Goal: Check status: Check status

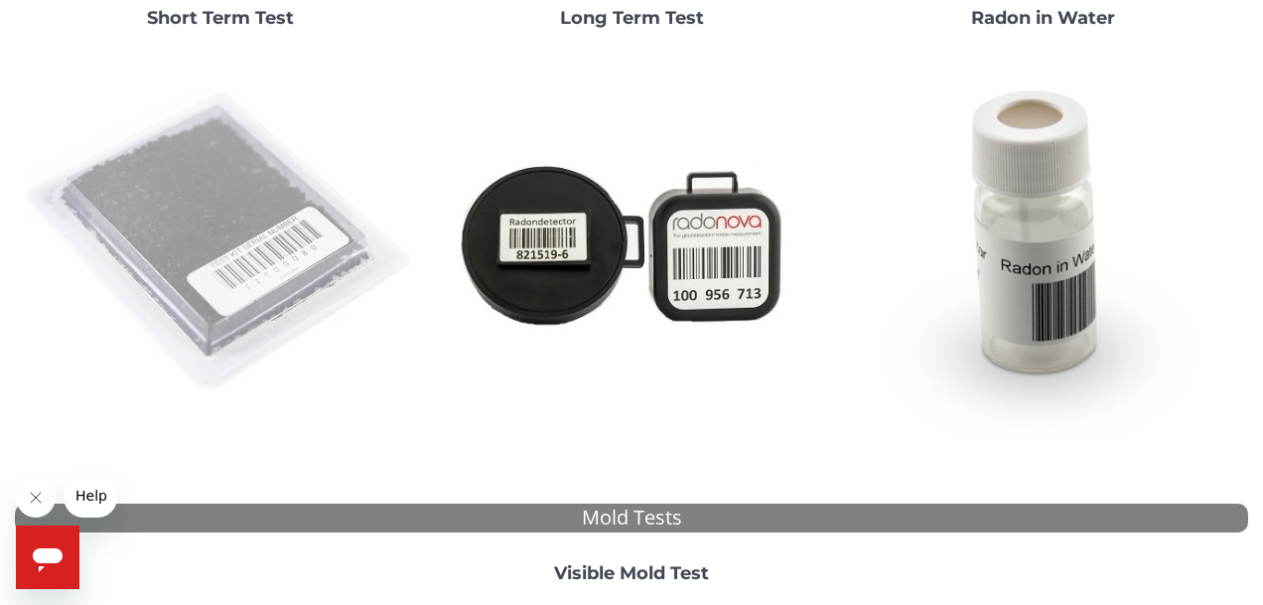
scroll to position [284, 0]
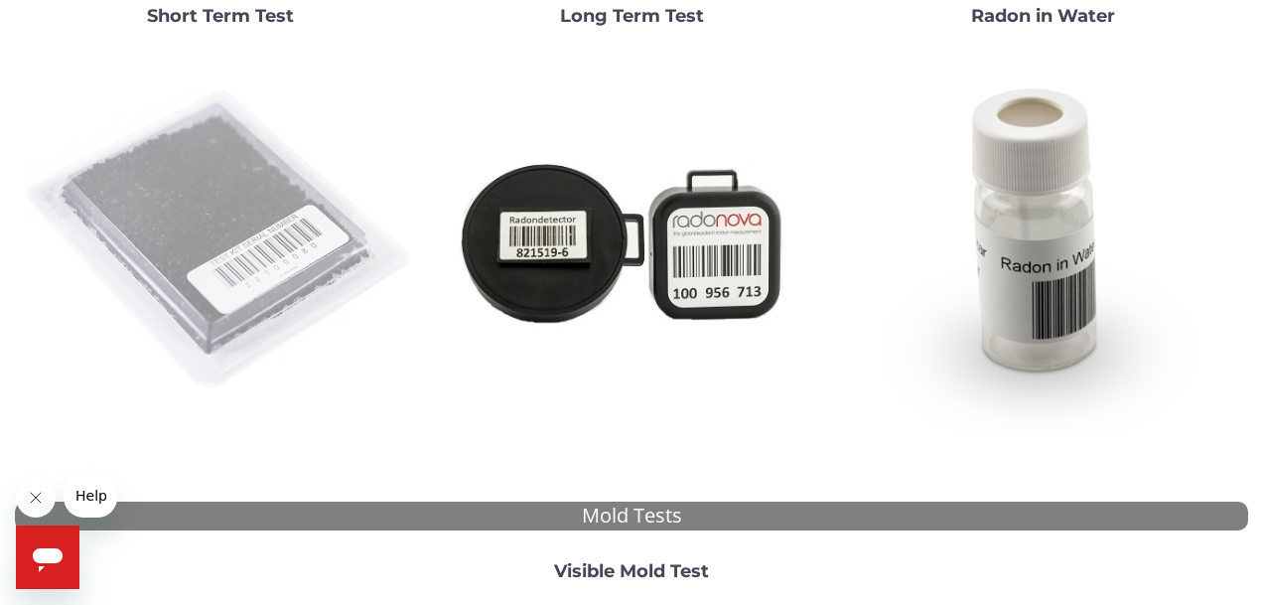
click at [217, 296] on img at bounding box center [220, 240] width 395 height 395
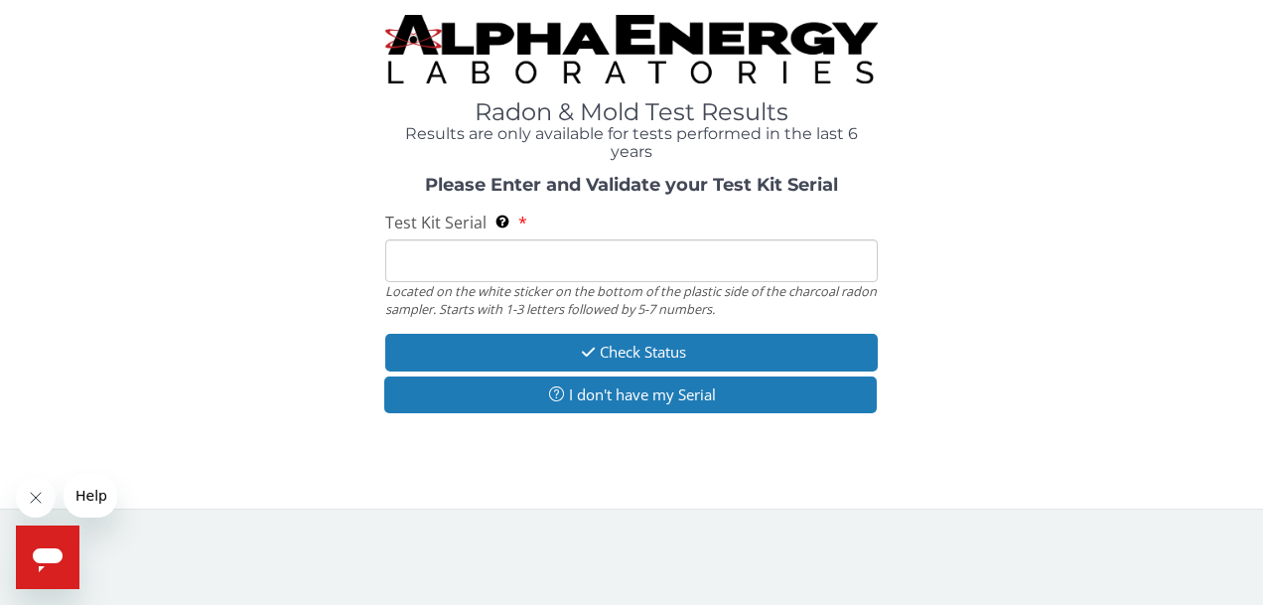
click at [429, 268] on input "Test Kit Serial Located on the white sticker on the bottom of the plastic side …" at bounding box center [632, 260] width 494 height 43
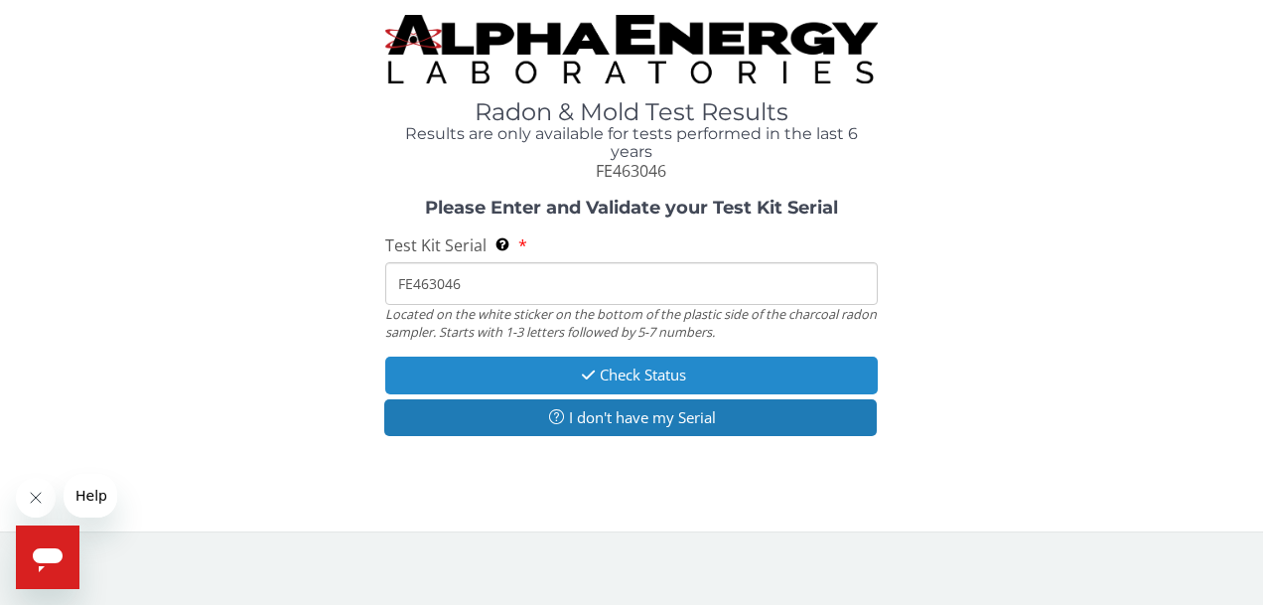
type input "FE463046"
click at [533, 363] on button "Check Status" at bounding box center [632, 374] width 494 height 37
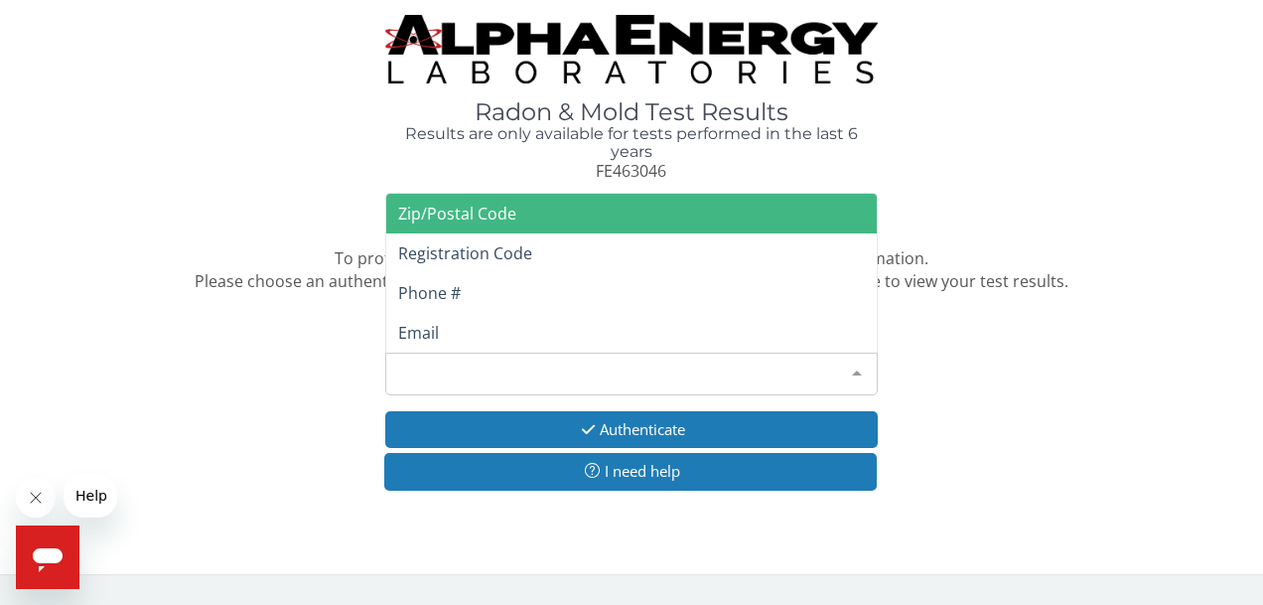
click at [570, 372] on div "Please make a selection" at bounding box center [632, 374] width 494 height 43
click at [510, 203] on span "Zip/Postal Code" at bounding box center [457, 214] width 118 height 22
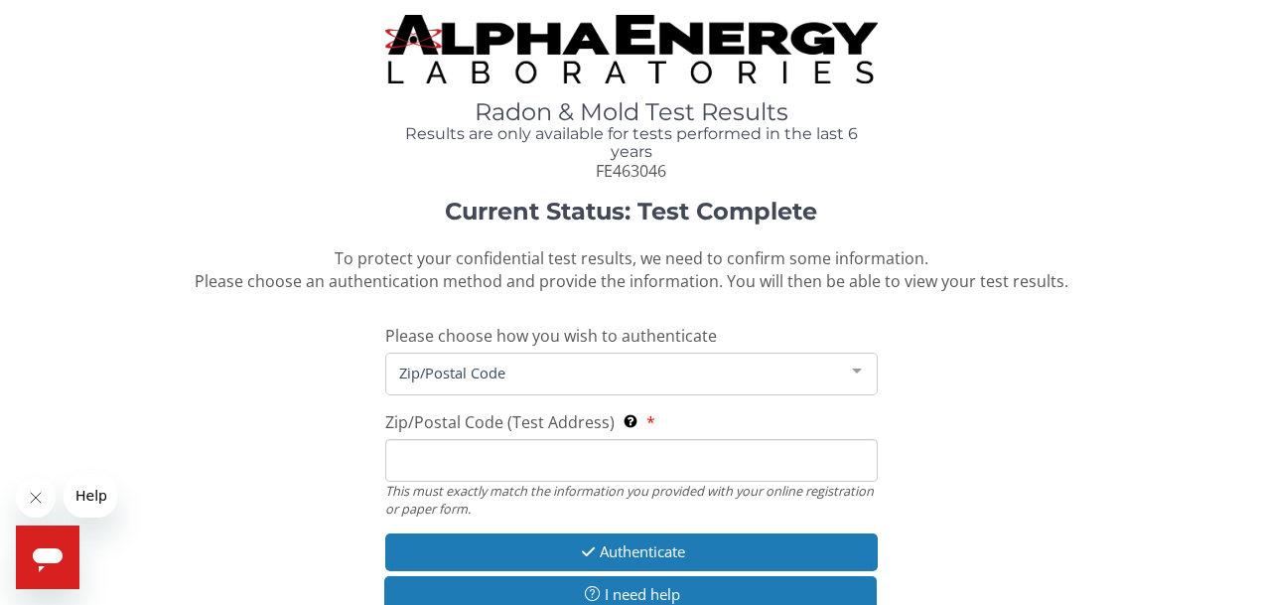
click at [482, 451] on input "Zip/Postal Code (Test Address) This must exactly match the information you prov…" at bounding box center [632, 460] width 494 height 43
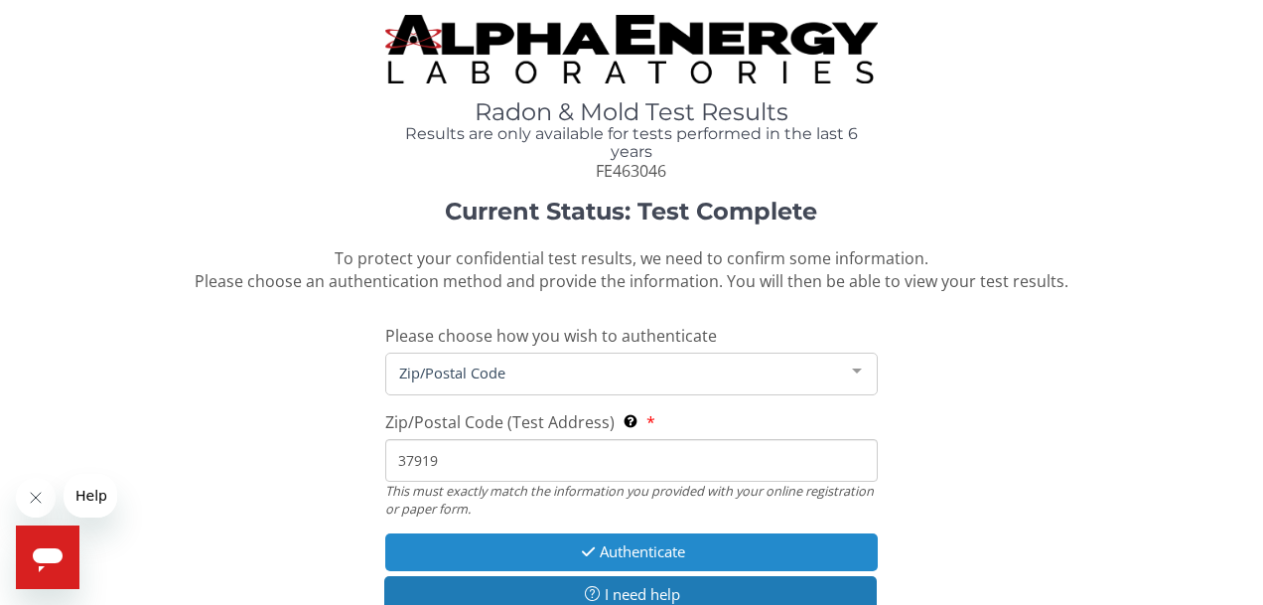
type input "37919"
click at [572, 551] on button "Authenticate" at bounding box center [632, 551] width 494 height 37
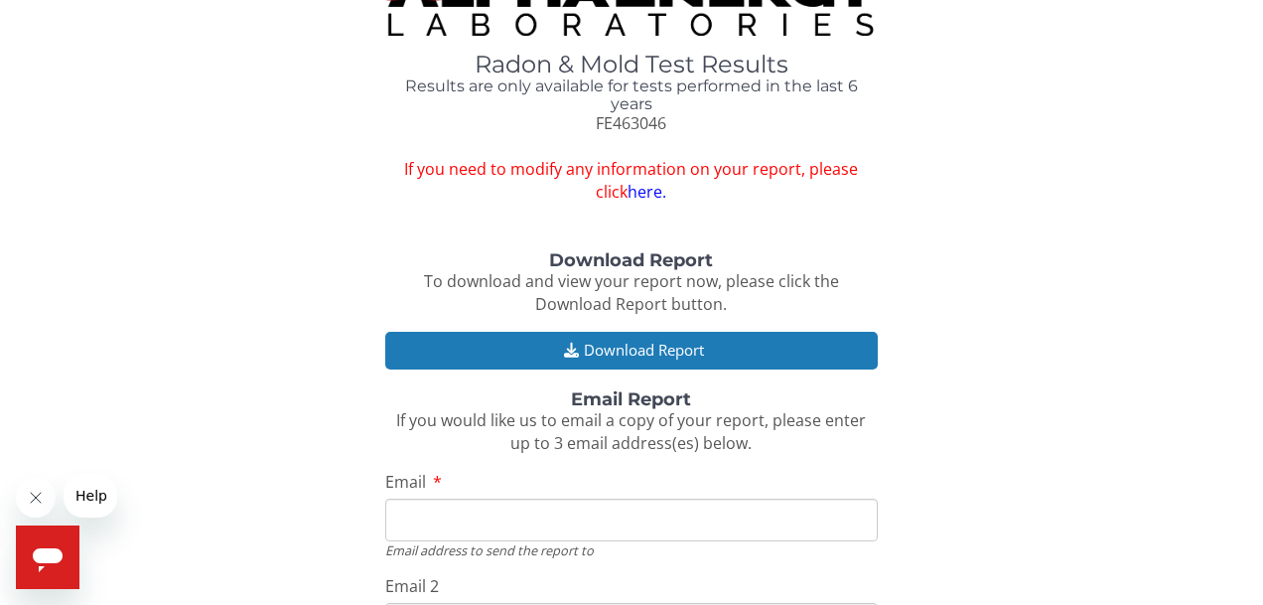
scroll to position [51, 0]
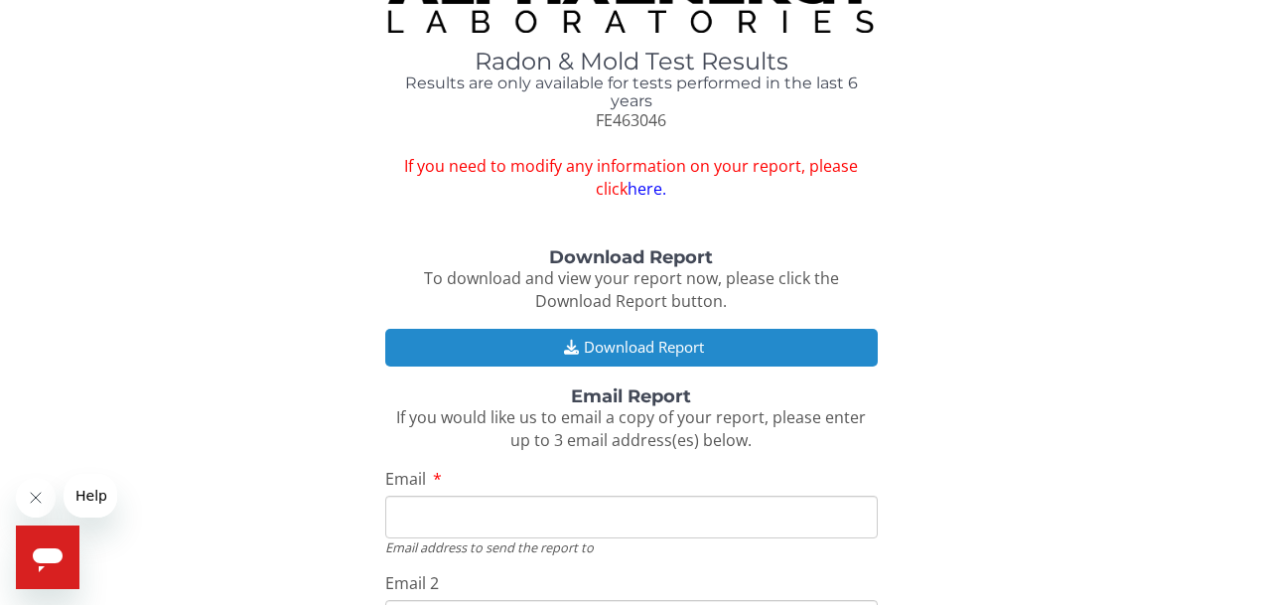
click at [618, 339] on button "Download Report" at bounding box center [632, 347] width 494 height 37
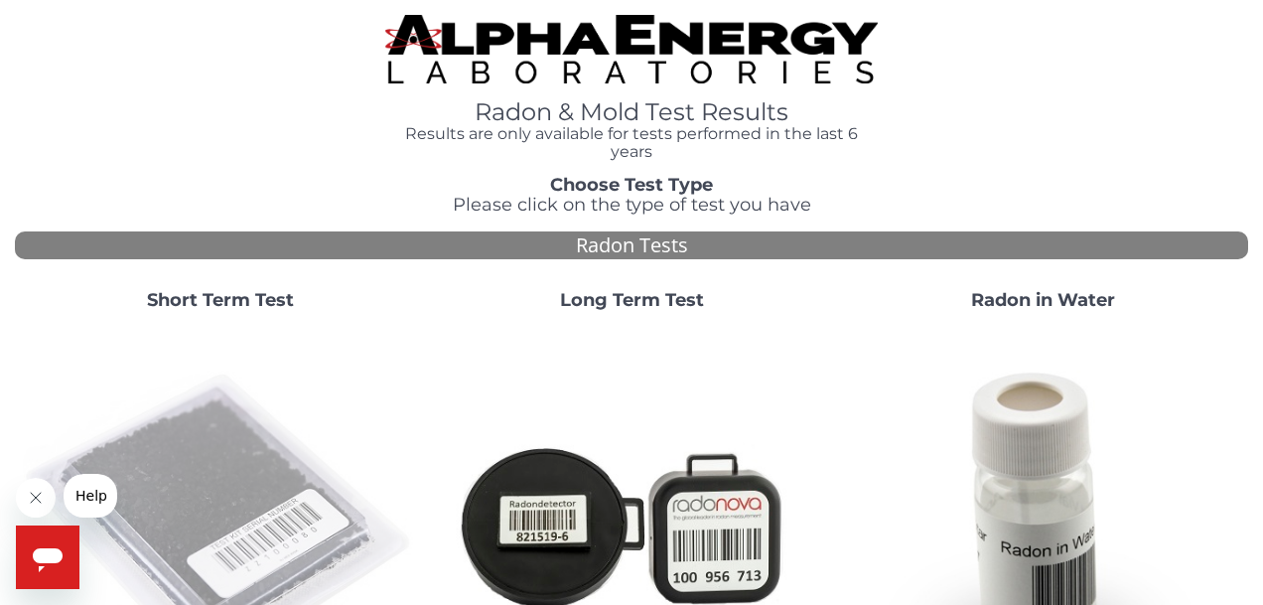
click at [250, 374] on img at bounding box center [220, 524] width 395 height 395
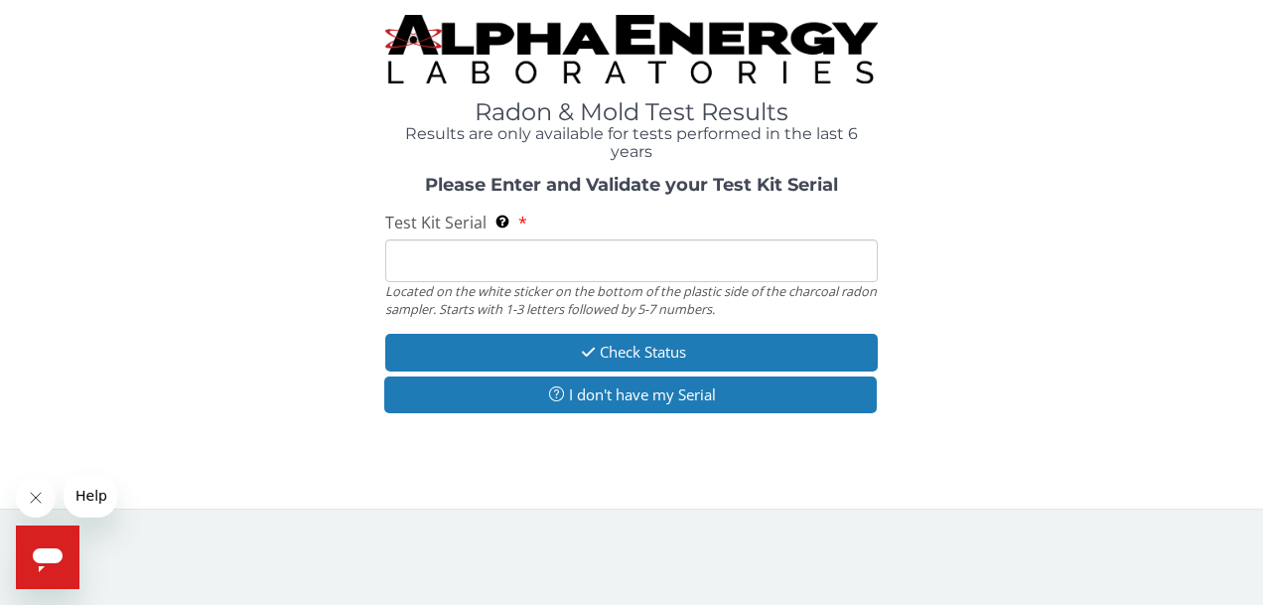
click at [396, 247] on input "Test Kit Serial Located on the white sticker on the bottom of the plastic side …" at bounding box center [632, 260] width 494 height 43
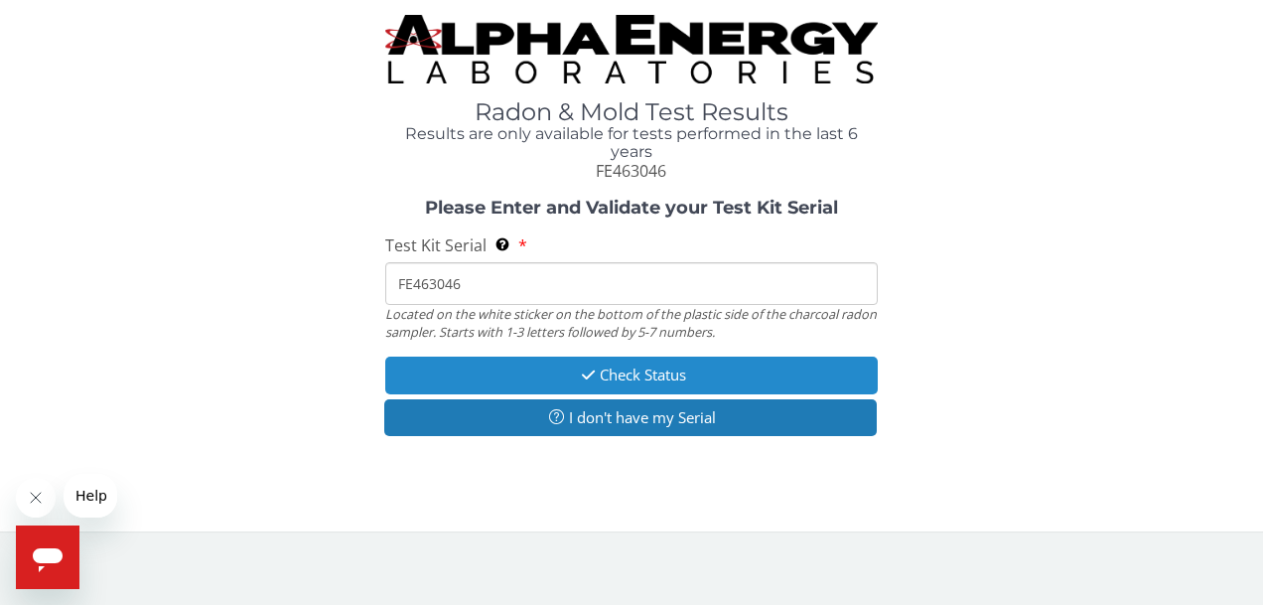
type input "FE463046"
click at [472, 368] on button "Check Status" at bounding box center [632, 374] width 494 height 37
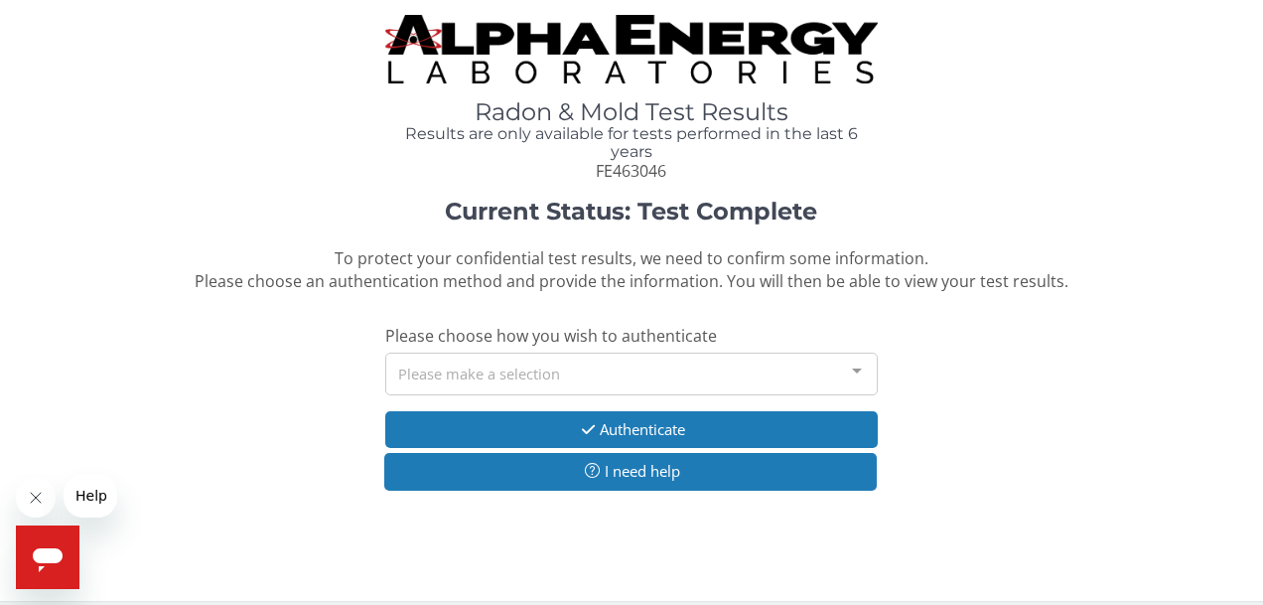
click at [507, 362] on div "Please make a selection" at bounding box center [632, 374] width 494 height 43
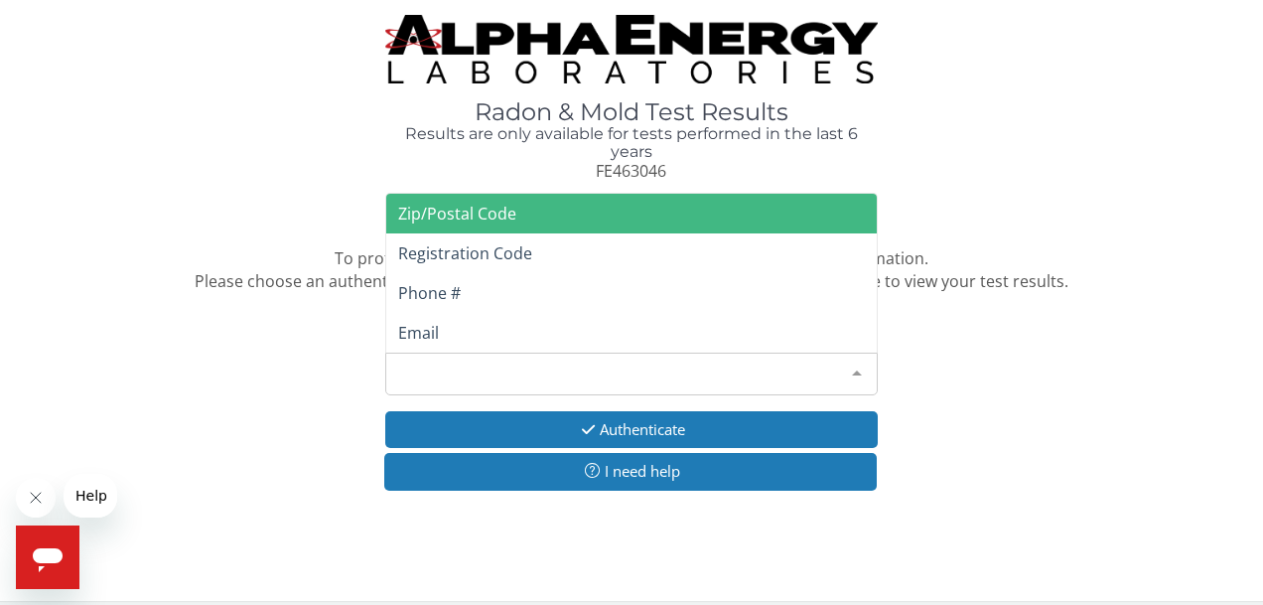
click at [454, 209] on span "Zip/Postal Code" at bounding box center [457, 214] width 118 height 22
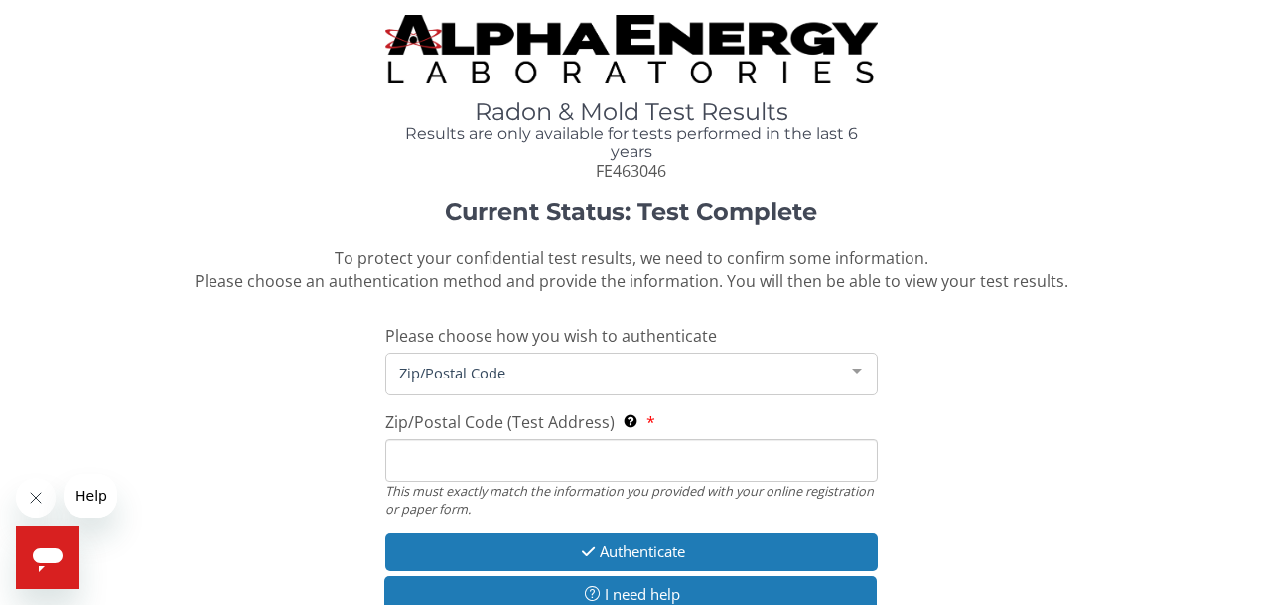
click at [482, 445] on input "Zip/Postal Code (Test Address) This must exactly match the information you prov…" at bounding box center [632, 460] width 494 height 43
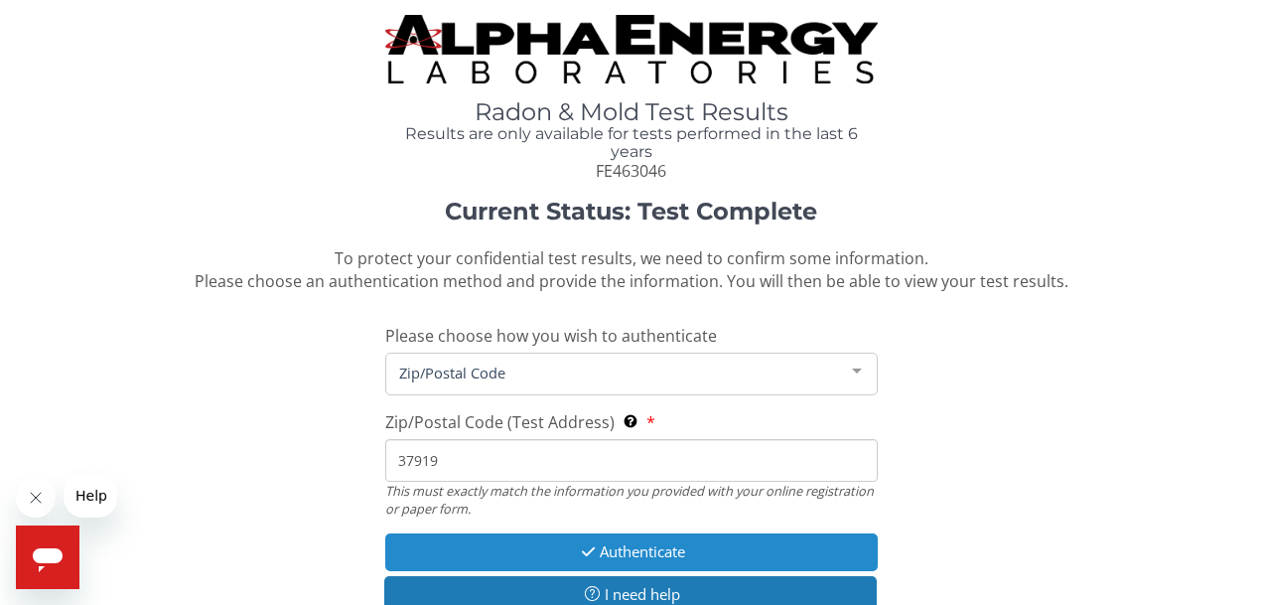
type input "37919"
click at [552, 545] on button "Authenticate" at bounding box center [632, 551] width 494 height 37
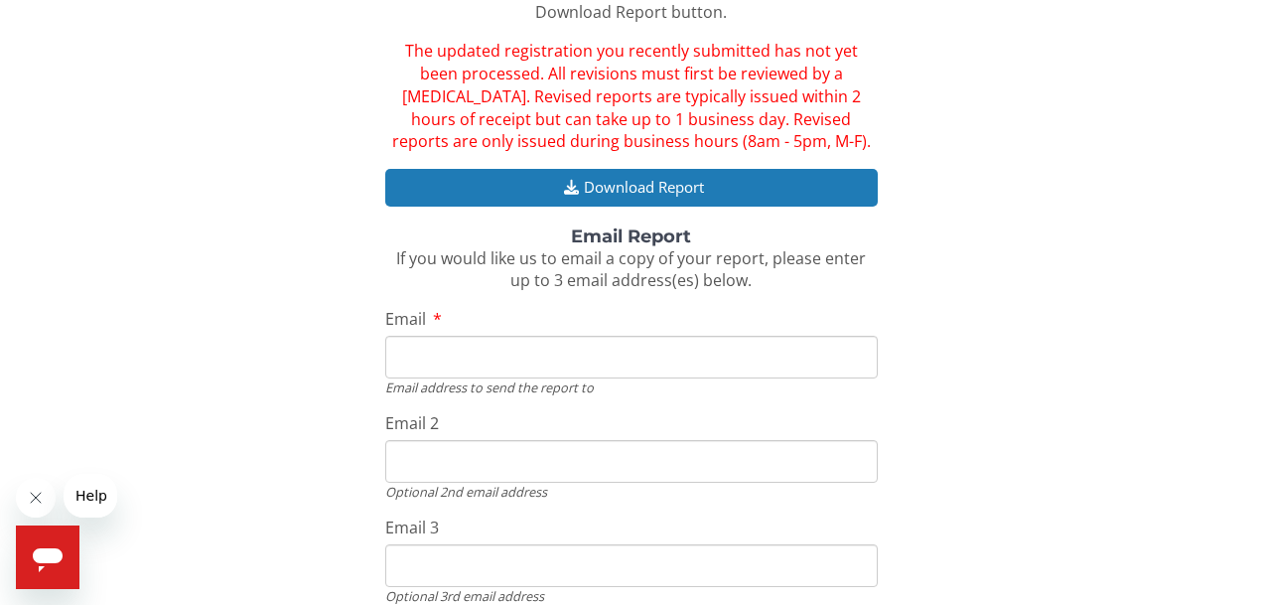
scroll to position [375, 0]
